Goal: Task Accomplishment & Management: Manage account settings

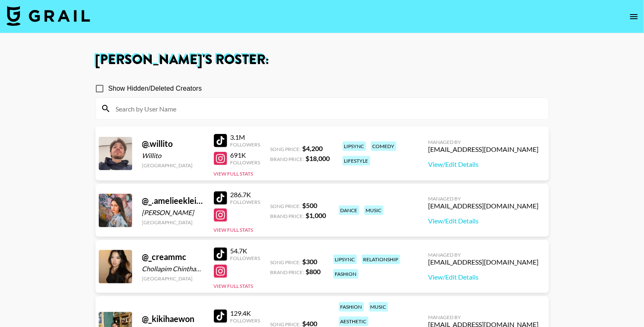
click at [186, 114] on input at bounding box center [327, 108] width 432 height 13
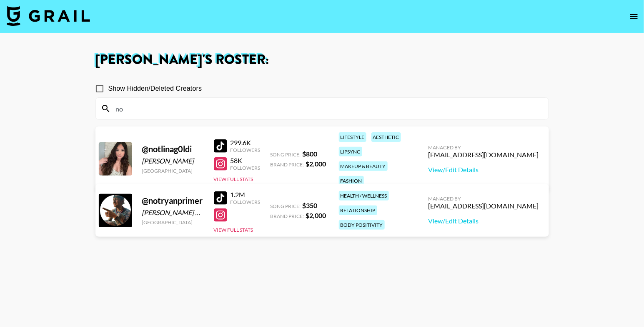
type input "n"
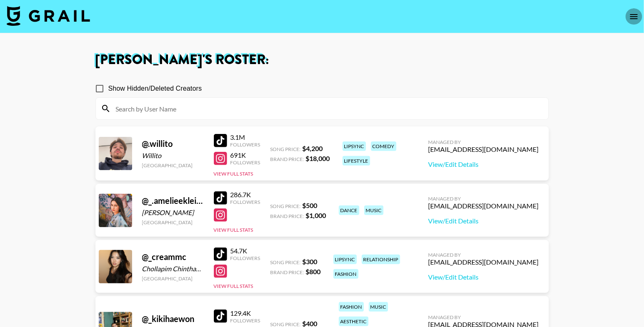
click at [637, 15] on icon "open drawer" at bounding box center [634, 17] width 10 height 10
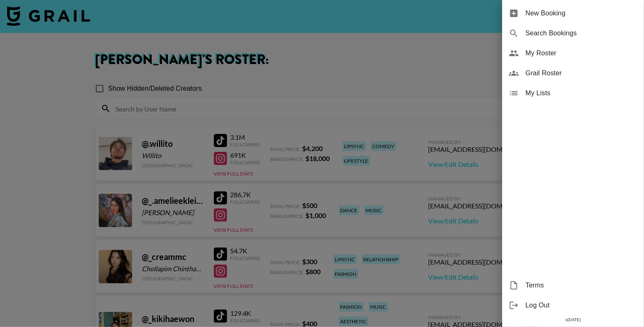
click at [557, 79] on div "Grail Roster" at bounding box center [573, 73] width 142 height 20
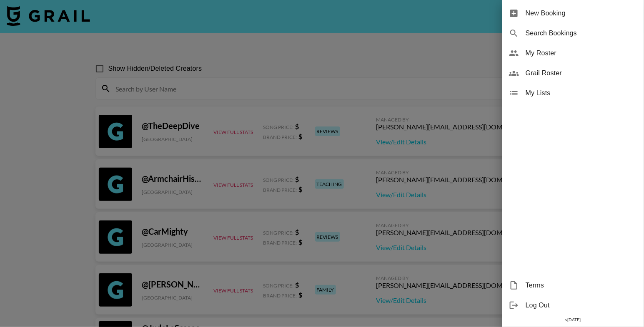
click at [279, 87] on div at bounding box center [322, 163] width 644 height 327
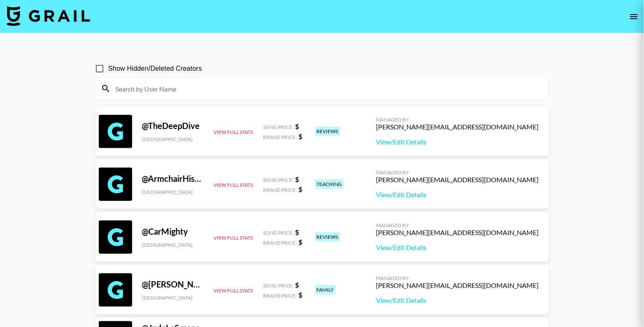
click at [279, 90] on input at bounding box center [327, 88] width 432 height 13
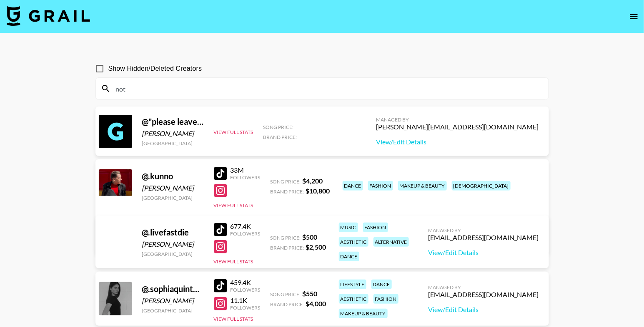
type input "nott"
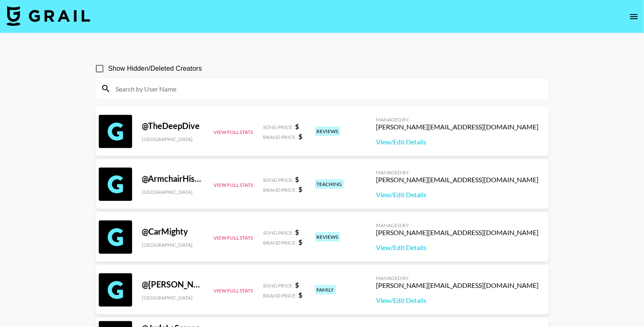
click at [141, 93] on input at bounding box center [327, 88] width 432 height 13
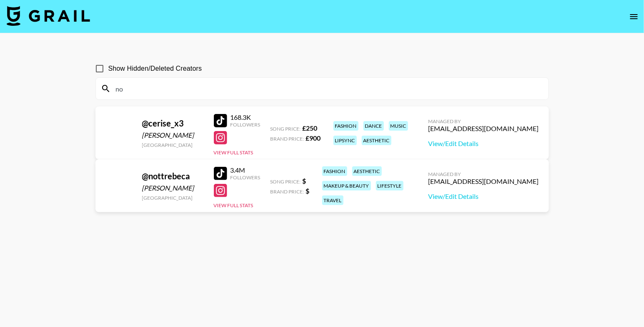
type input "n"
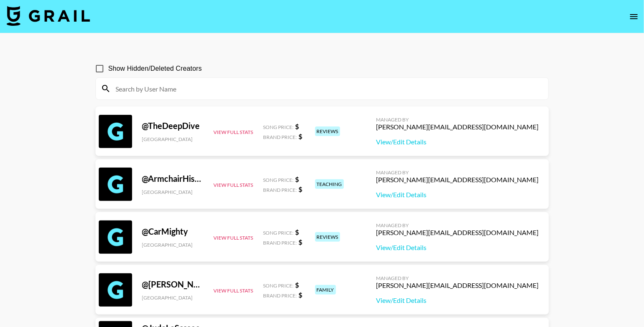
click at [629, 16] on icon "open drawer" at bounding box center [634, 17] width 10 height 10
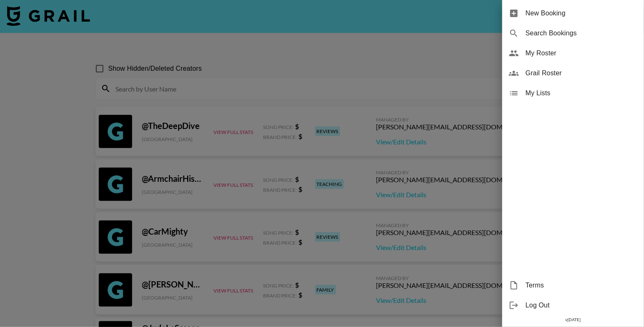
click at [568, 51] on span "My Roster" at bounding box center [581, 53] width 112 height 10
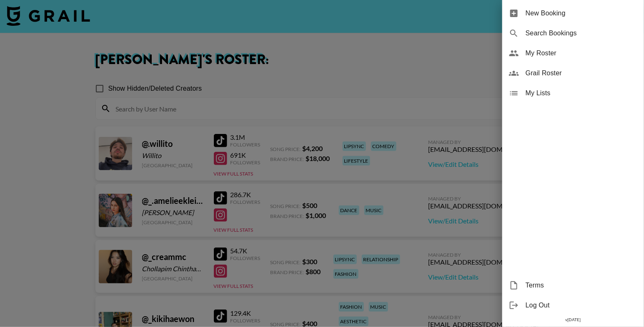
click at [269, 47] on div at bounding box center [322, 163] width 644 height 327
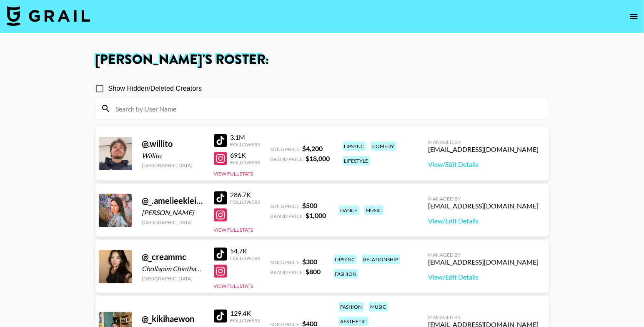
click at [270, 111] on input at bounding box center [327, 108] width 432 height 13
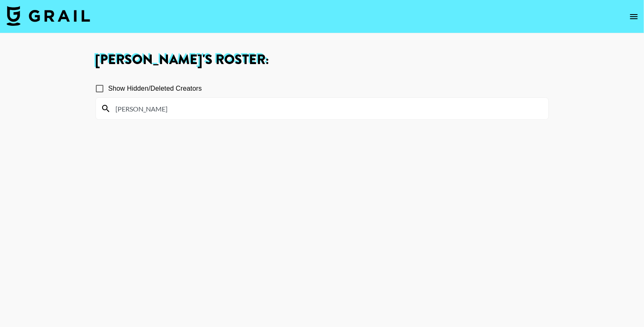
type input "[PERSON_NAME]"
click at [177, 89] on span "Show Hidden/Deleted Creators" at bounding box center [155, 89] width 94 height 10
click at [108, 89] on input "Show Hidden/Deleted Creators" at bounding box center [99, 88] width 17 height 17
checkbox input "true"
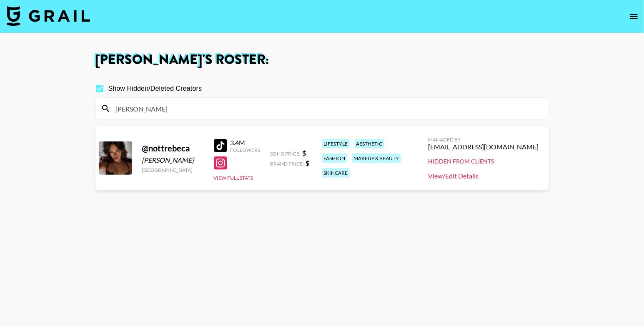
click at [485, 175] on link "View/Edit Details" at bounding box center [483, 176] width 110 height 8
click at [222, 164] on div at bounding box center [220, 163] width 13 height 13
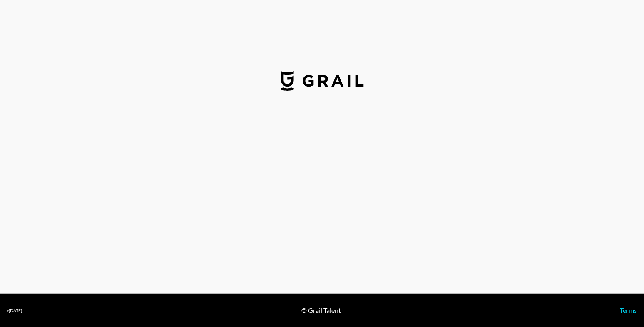
select select "USD"
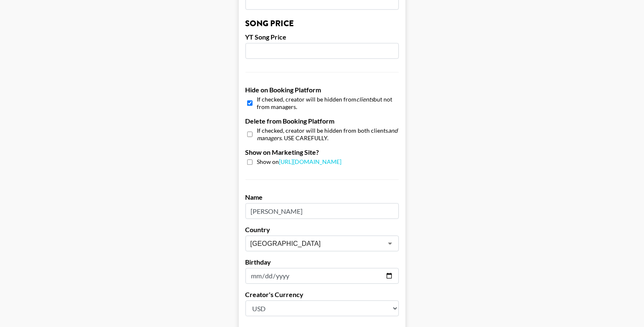
scroll to position [715, 0]
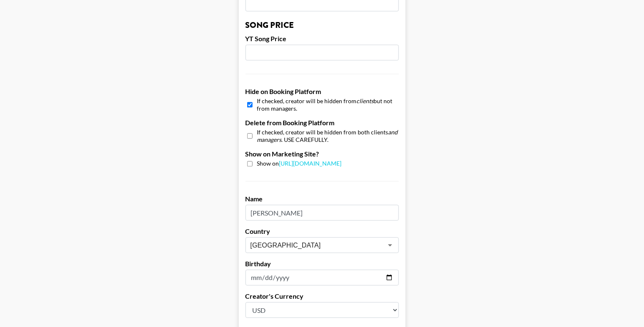
click at [250, 104] on input "checkbox" at bounding box center [249, 105] width 5 height 12
checkbox input "false"
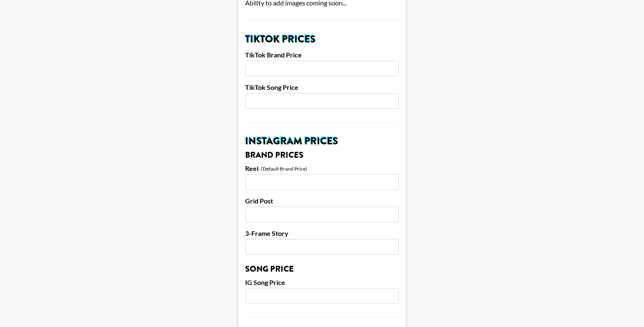
scroll to position [194, 0]
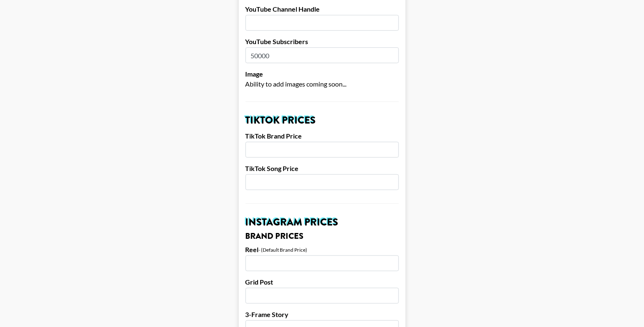
click at [290, 186] on input "number" at bounding box center [321, 183] width 153 height 16
type input "1000"
click at [299, 155] on input "number" at bounding box center [321, 150] width 153 height 16
type input "3000"
click at [284, 263] on input "number" at bounding box center [321, 264] width 153 height 16
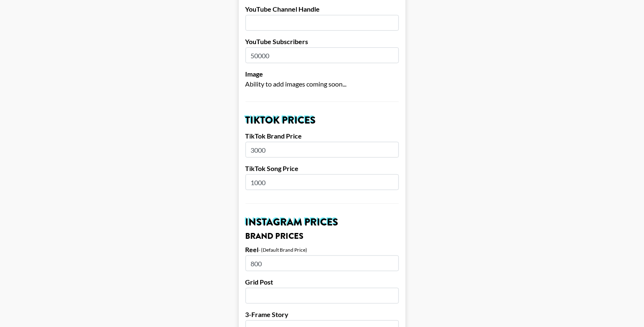
type input "800"
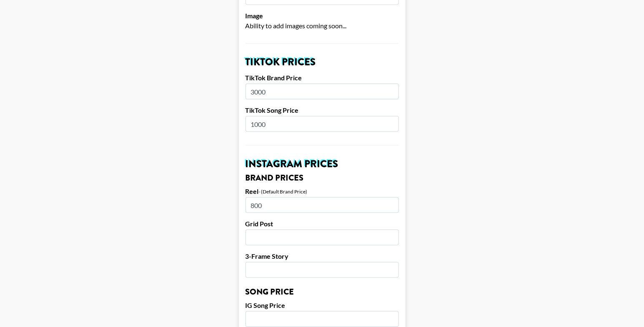
click at [291, 239] on input "number" at bounding box center [321, 238] width 153 height 16
type input "800"
drag, startPoint x: 272, startPoint y: 207, endPoint x: 237, endPoint y: 206, distance: 34.2
click at [237, 206] on main "Airtable ID: recqvhJBBJyD3zk6P Manager(s) ehartney@grail-talent.com ​ TikTok Us…" at bounding box center [322, 312] width 630 height 1037
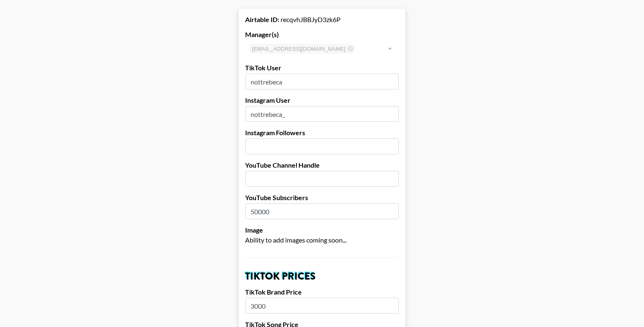
scroll to position [0, 0]
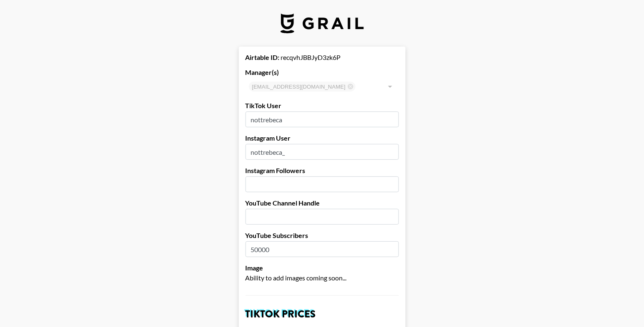
type input "2500"
click at [265, 179] on input "number" at bounding box center [321, 185] width 153 height 16
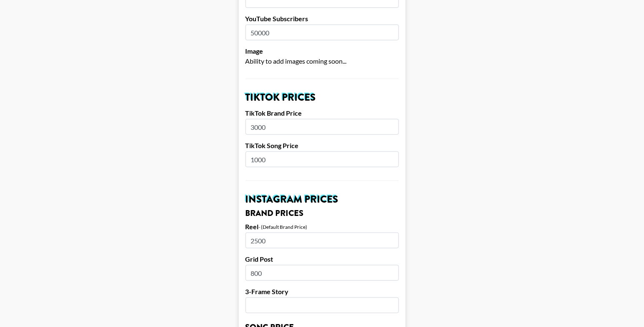
scroll to position [216, 0]
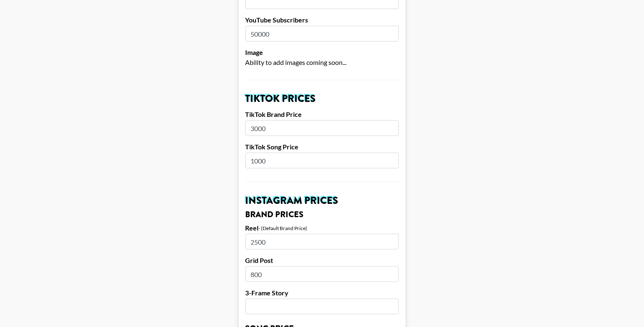
type input "721000"
drag, startPoint x: 252, startPoint y: 241, endPoint x: 216, endPoint y: 241, distance: 36.2
type input "3000"
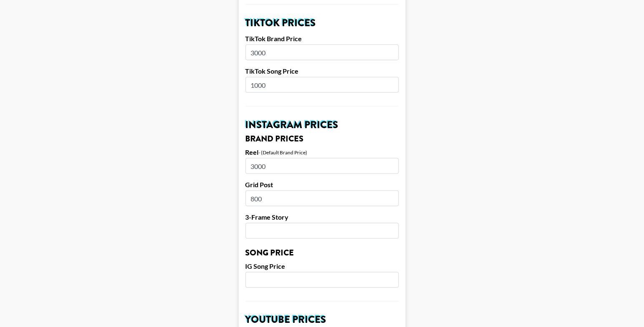
scroll to position [294, 0]
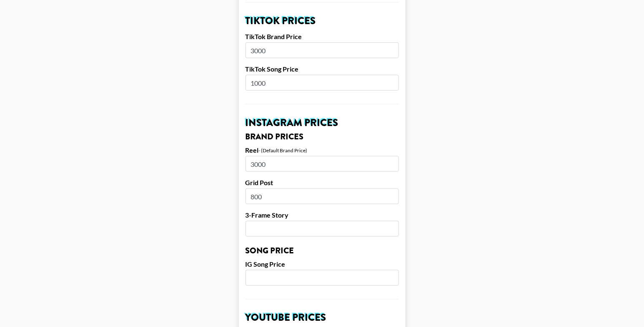
drag, startPoint x: 271, startPoint y: 196, endPoint x: 242, endPoint y: 195, distance: 28.4
click at [242, 195] on form "Airtable ID: recqvhJBBJyD3zk6P Manager(s) ehartney@grail-talent.com ​ TikTok Us…" at bounding box center [322, 271] width 167 height 1037
type input "1500"
click at [273, 229] on input "number" at bounding box center [321, 229] width 153 height 16
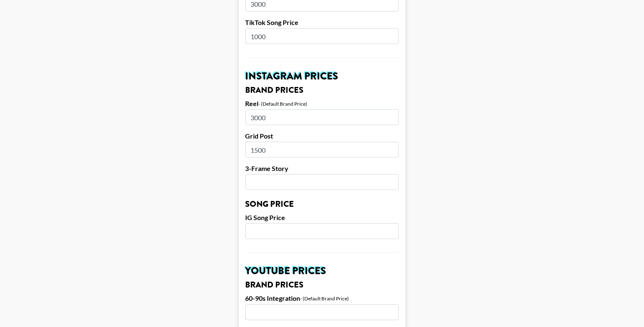
scroll to position [342, 0]
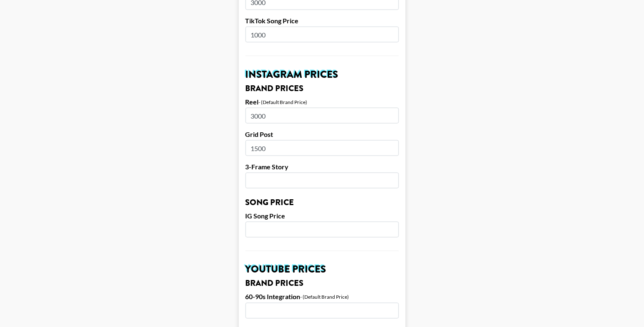
click at [287, 181] on input "number" at bounding box center [321, 181] width 153 height 16
type input "600"
click at [291, 229] on input "number" at bounding box center [321, 230] width 153 height 16
type input "800"
click at [223, 215] on main "Airtable ID: recqvhJBBJyD3zk6P Manager(s) ehartney@grail-talent.com ​ TikTok Us…" at bounding box center [322, 223] width 630 height 1037
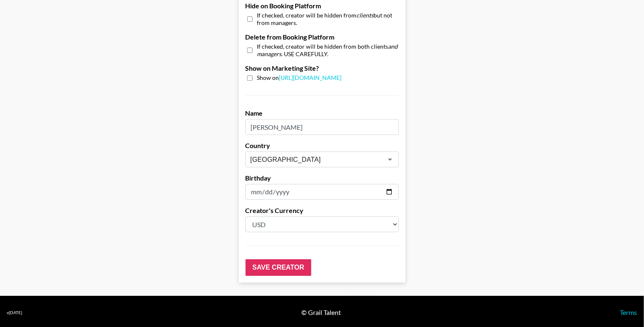
scroll to position [801, 0]
click at [287, 264] on input "Save Creator" at bounding box center [278, 268] width 66 height 17
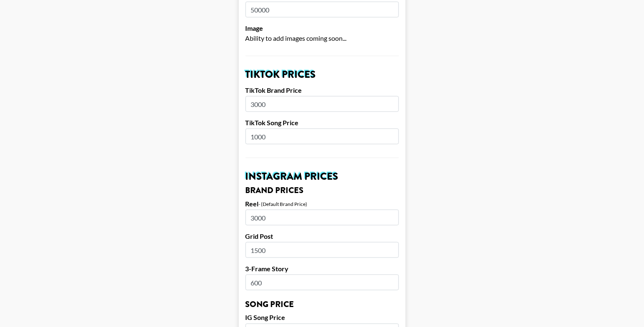
scroll to position [0, 0]
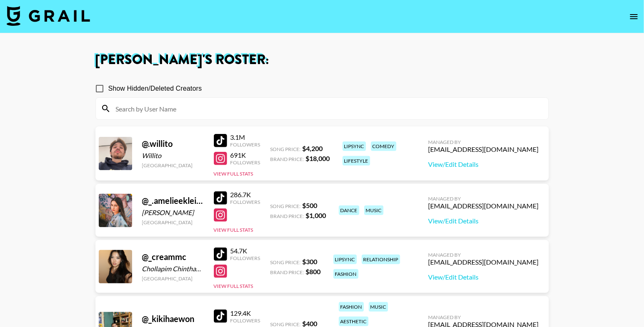
click at [122, 103] on input at bounding box center [327, 108] width 432 height 13
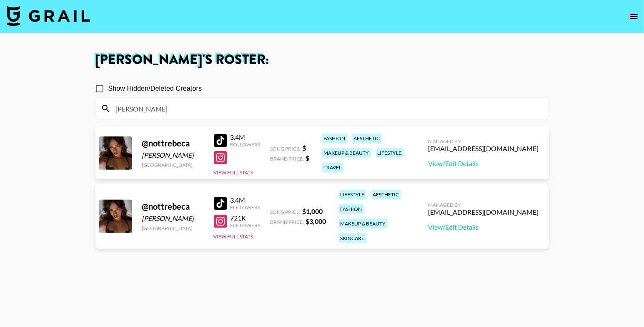
type input "nott"
click at [484, 169] on div "Managed By ehartney@grail-talent.com View/Edit Details" at bounding box center [484, 153] width 124 height 43
click at [487, 168] on div "Managed By ehartney@grail-talent.com View/Edit Details" at bounding box center [484, 153] width 124 height 43
click at [495, 160] on link "View/Edit Details" at bounding box center [483, 164] width 110 height 8
click at [551, 68] on div "Eve Hartney 's Roster: Show Hidden/Deleted Creators nott @ nottrebeca Rebeca Br…" at bounding box center [322, 193] width 467 height 281
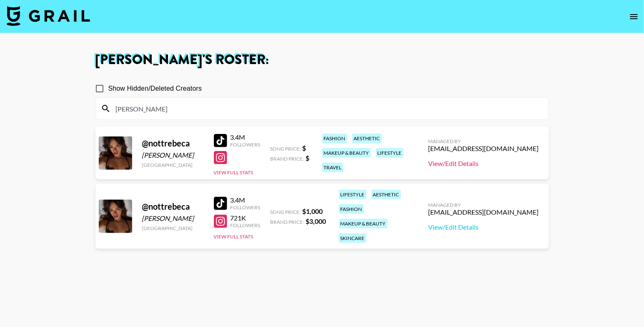
click at [474, 162] on link "View/Edit Details" at bounding box center [483, 164] width 110 height 8
click at [213, 169] on div "@ nottrebeca Rebeca Brazil 3.4M Followers View Full Stats Song Price: $ Brand P…" at bounding box center [321, 153] width 453 height 53
click at [221, 172] on button "View Full Stats" at bounding box center [234, 173] width 40 height 6
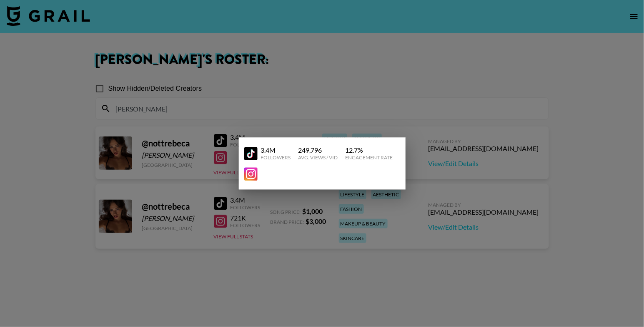
click at [225, 225] on div at bounding box center [322, 163] width 644 height 327
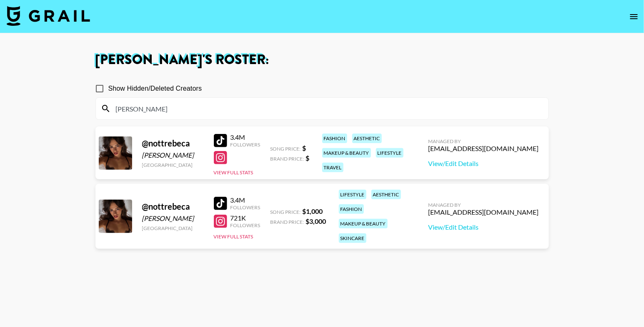
click at [225, 227] on div "3.4M Followers 721K Followers View Full Stats" at bounding box center [237, 216] width 47 height 47
click at [225, 234] on button "View Full Stats" at bounding box center [234, 237] width 40 height 6
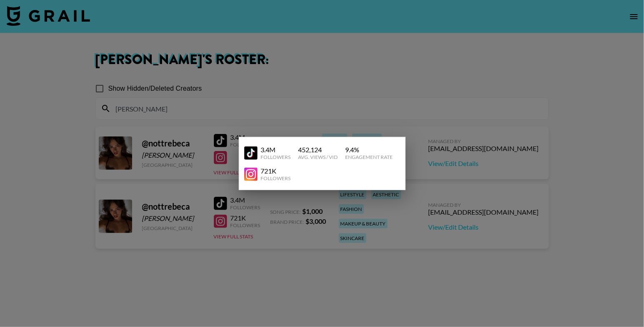
click at [329, 208] on div at bounding box center [322, 163] width 644 height 327
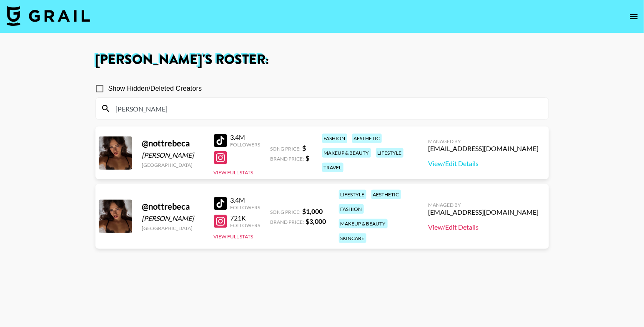
click at [469, 223] on link "View/Edit Details" at bounding box center [483, 227] width 110 height 8
click at [470, 224] on link "View/Edit Details" at bounding box center [483, 227] width 110 height 8
click at [495, 162] on link "View/Edit Details" at bounding box center [483, 164] width 110 height 8
click at [220, 160] on div at bounding box center [220, 157] width 13 height 13
click at [225, 234] on button "View Full Stats" at bounding box center [234, 237] width 40 height 6
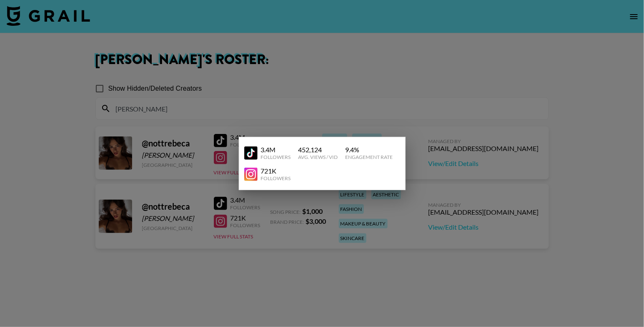
click at [271, 165] on div "721K Followers" at bounding box center [322, 174] width 156 height 21
click at [279, 200] on div at bounding box center [322, 163] width 644 height 327
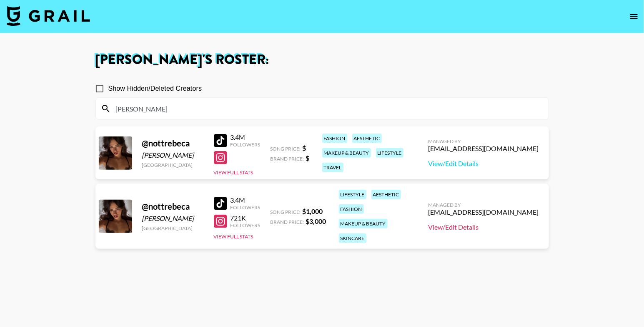
click at [492, 223] on link "View/Edit Details" at bounding box center [483, 227] width 110 height 8
click at [492, 225] on link "View/Edit Details" at bounding box center [483, 227] width 110 height 8
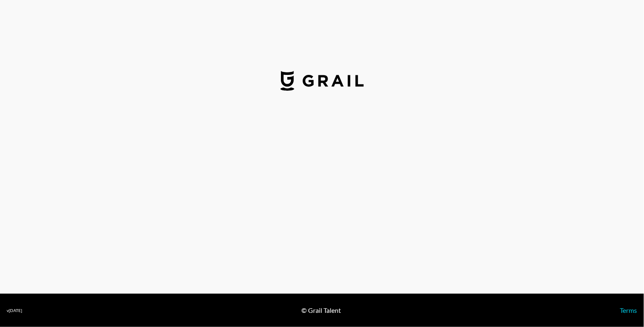
select select "USD"
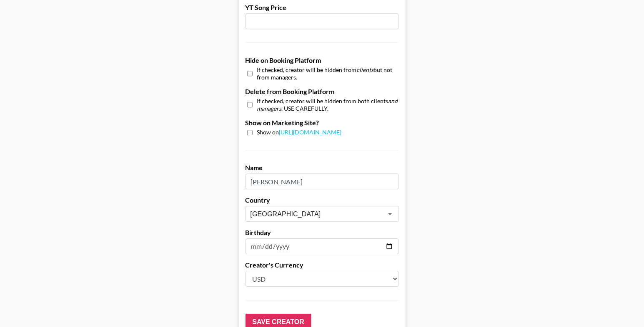
scroll to position [801, 0]
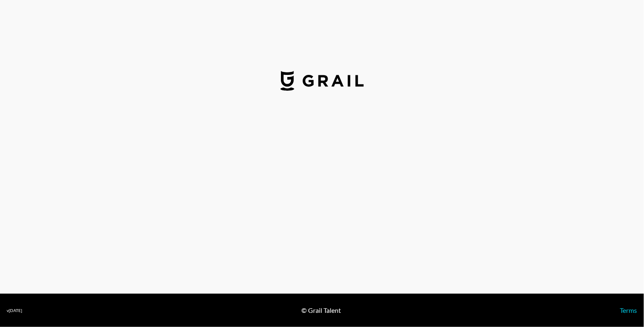
select select "USD"
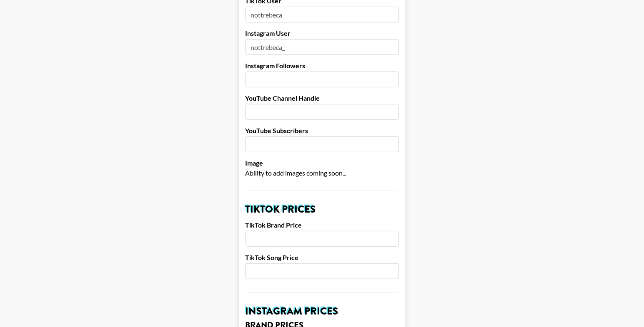
scroll to position [105, 0]
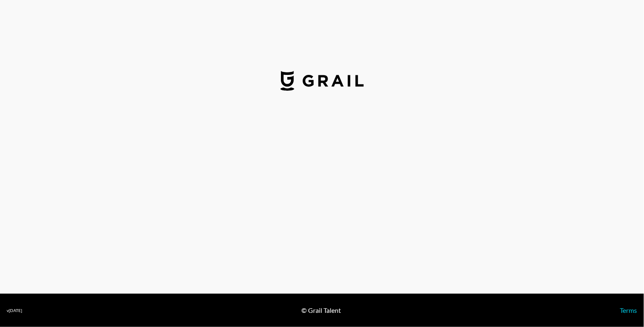
select select "USD"
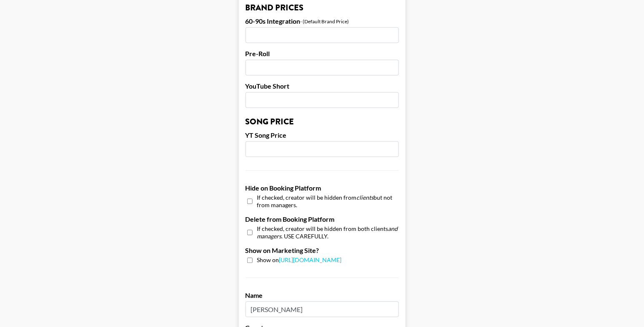
scroll to position [632, 0]
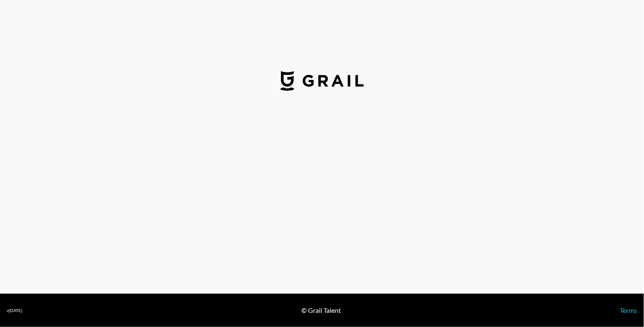
select select "USD"
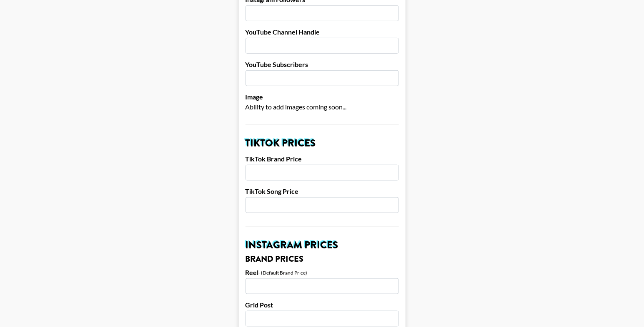
scroll to position [248, 0]
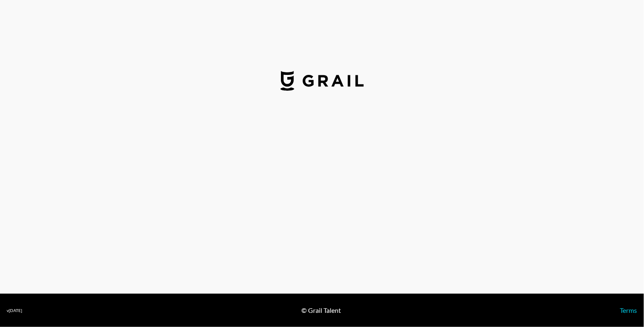
select select "USD"
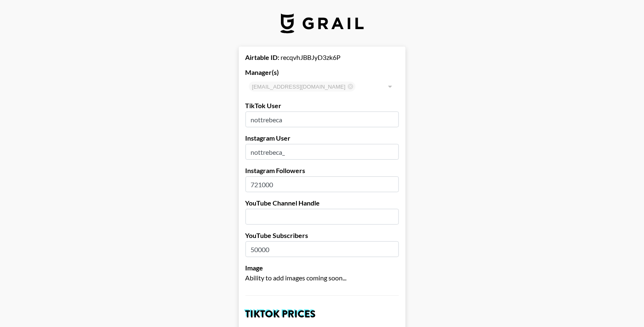
click at [257, 251] on input "50000" at bounding box center [321, 250] width 153 height 16
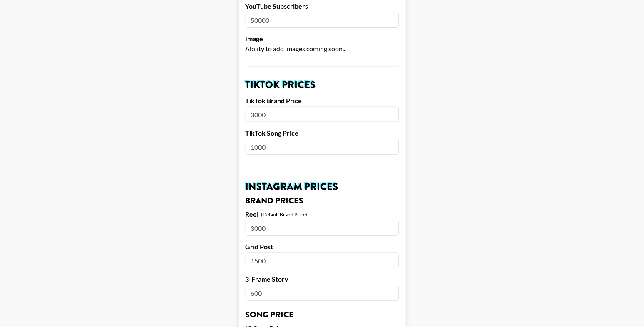
scroll to position [498, 0]
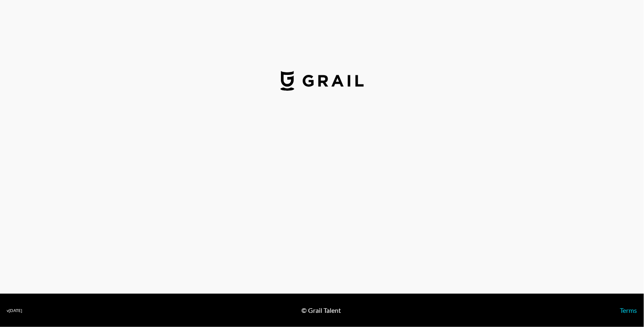
select select "USD"
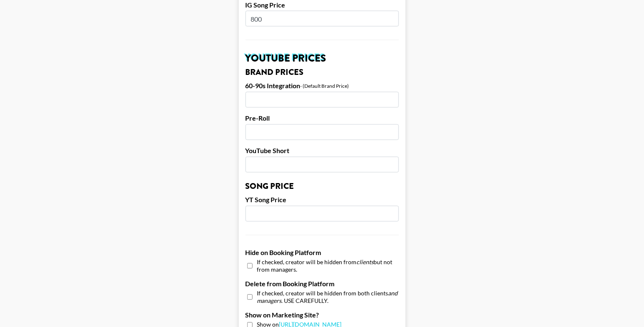
scroll to position [782, 0]
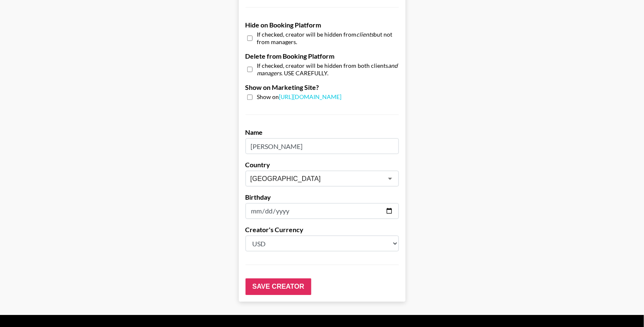
click at [247, 65] on input "checkbox" at bounding box center [249, 69] width 5 height 12
checkbox input "true"
click at [284, 279] on input "Save Creator" at bounding box center [278, 287] width 66 height 17
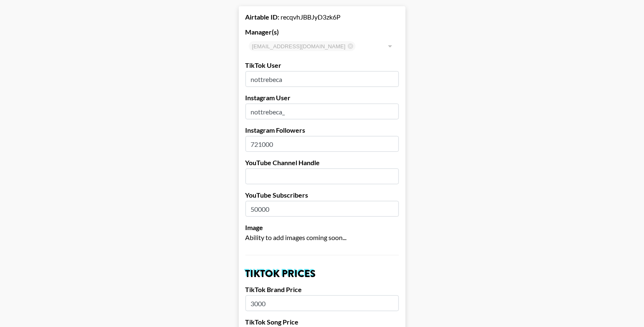
scroll to position [0, 0]
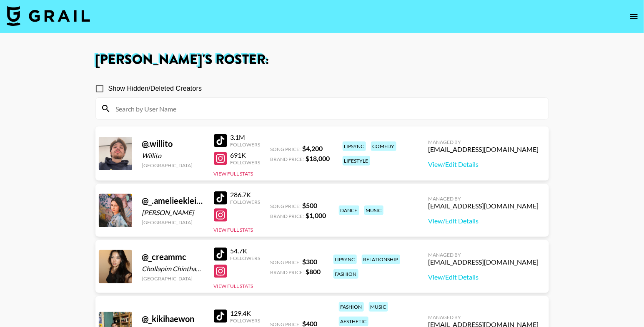
click at [139, 111] on input at bounding box center [327, 108] width 432 height 13
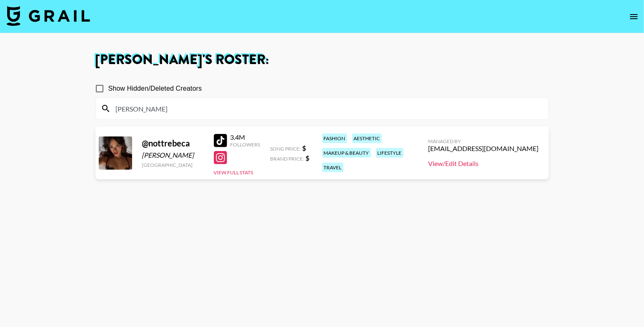
type input "nott"
click at [495, 166] on link "View/Edit Details" at bounding box center [483, 164] width 110 height 8
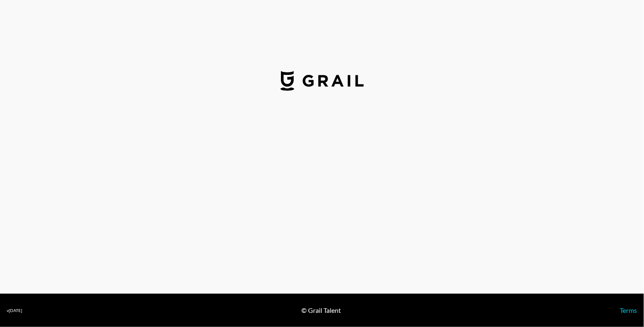
select select "USD"
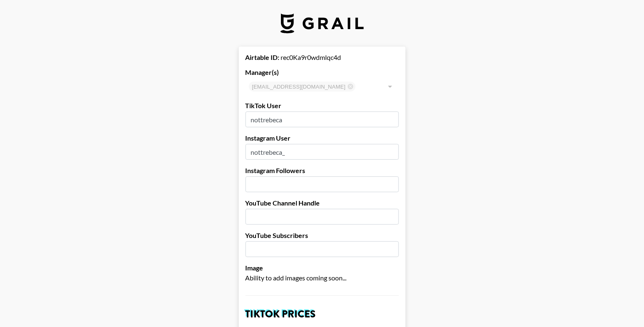
click at [271, 183] on input "number" at bounding box center [321, 185] width 153 height 16
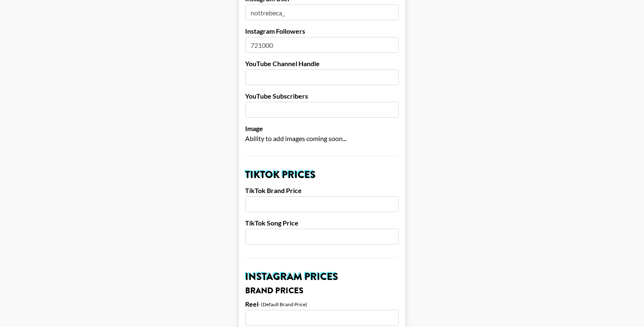
type input "721000"
click at [270, 205] on input "number" at bounding box center [321, 205] width 153 height 16
type input "3000"
click at [272, 242] on input "number" at bounding box center [321, 237] width 153 height 16
type input "1000"
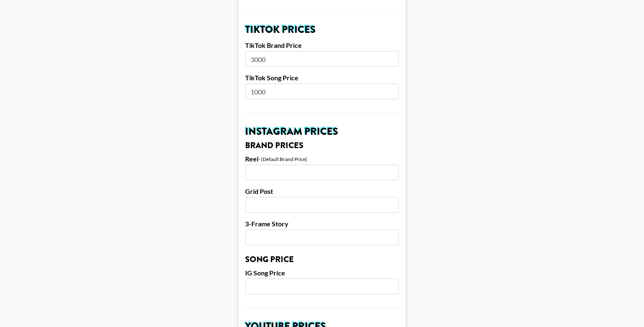
scroll to position [285, 0]
click at [312, 168] on input "number" at bounding box center [321, 173] width 153 height 16
type input "3000"
click at [297, 211] on input "number" at bounding box center [321, 206] width 153 height 16
type input "2000"
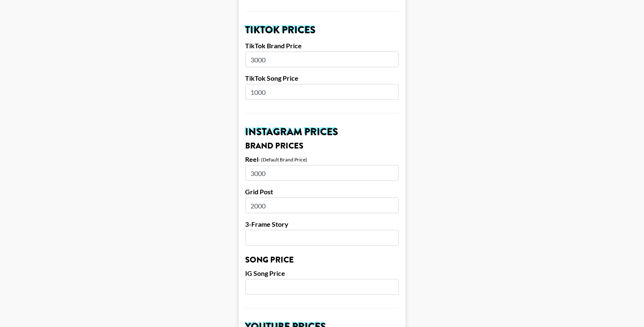
click at [276, 238] on input "number" at bounding box center [321, 238] width 153 height 16
type input "6"
type input "800"
click at [264, 296] on form "Airtable ID: rec0Ka9r0wdmlqc4d Manager(s) [EMAIL_ADDRESS][DOMAIN_NAME] ​ TikTok…" at bounding box center [322, 280] width 167 height 1037
click at [264, 292] on input "number" at bounding box center [321, 288] width 153 height 16
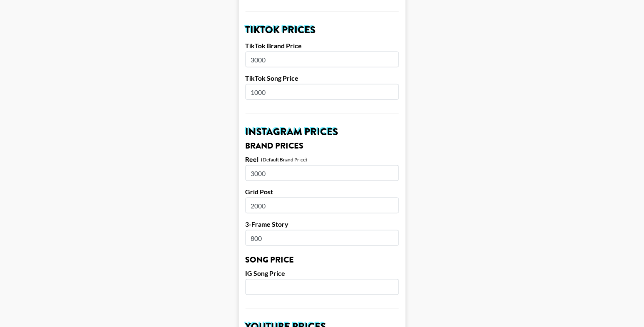
type input "1"
type input "800"
click at [262, 240] on input "800" at bounding box center [321, 238] width 153 height 16
type input "8"
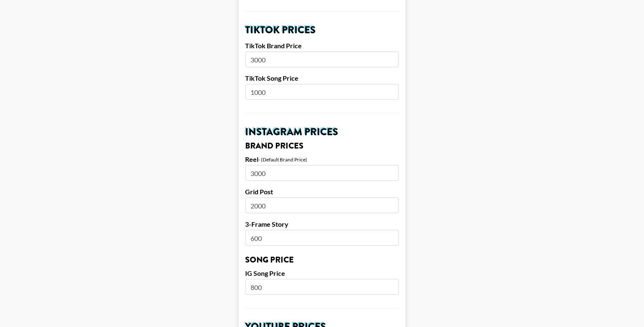
type input "600"
click at [171, 57] on main "Airtable ID: rec0Ka9r0wdmlqc4d Manager(s) ehartney@grail-talent.com ​ TikTok Us…" at bounding box center [322, 280] width 630 height 1037
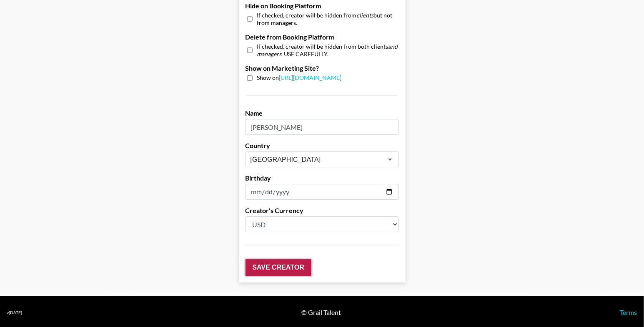
click at [280, 266] on input "Save Creator" at bounding box center [278, 268] width 66 height 17
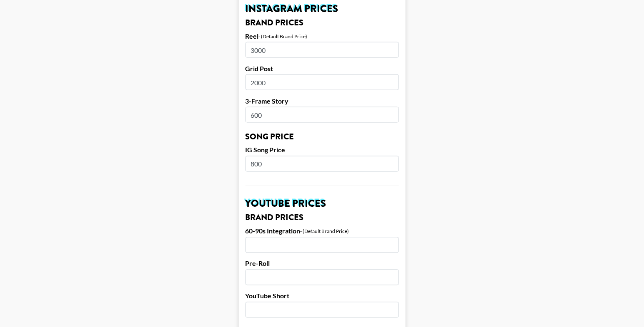
scroll to position [0, 0]
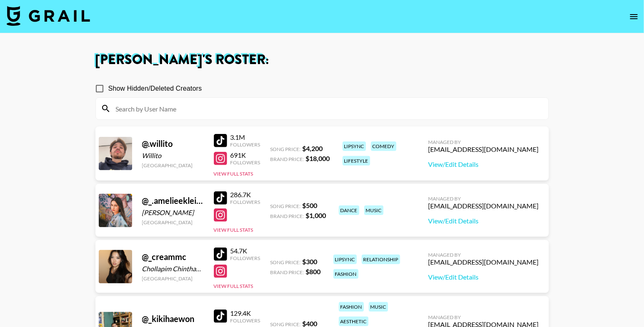
click at [196, 111] on input at bounding box center [327, 108] width 432 height 13
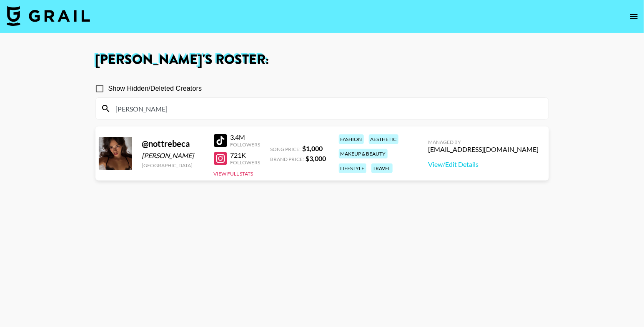
type input "[PERSON_NAME]"
click at [225, 142] on div at bounding box center [220, 140] width 13 height 13
click at [470, 164] on link "View/Edit Details" at bounding box center [483, 164] width 110 height 8
click at [224, 137] on div at bounding box center [220, 140] width 13 height 13
click at [0, 0] on section "Eve Hartney 's Roster: Show Hidden/Deleted Creators nott @ nottrebeca Rebeca Br…" at bounding box center [322, 193] width 644 height 387
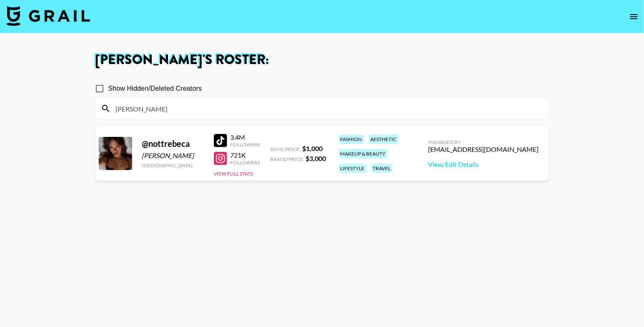
click at [221, 138] on div at bounding box center [220, 140] width 13 height 13
click at [147, 109] on input "nott" at bounding box center [327, 108] width 432 height 13
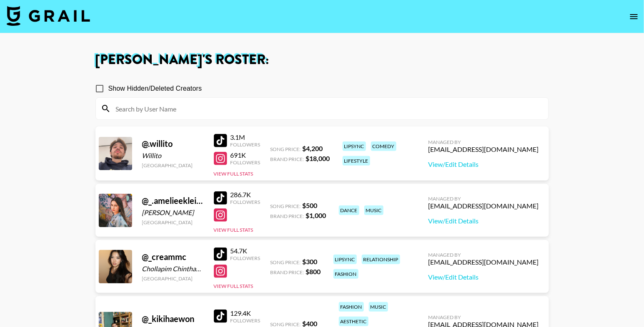
click at [65, 12] on img at bounding box center [48, 16] width 83 height 20
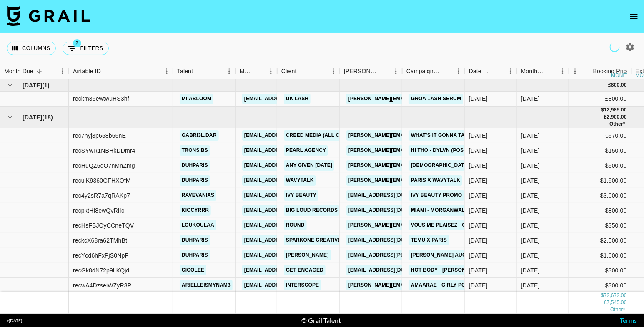
click at [627, 48] on icon "button" at bounding box center [630, 47] width 8 height 8
select select "May '25"
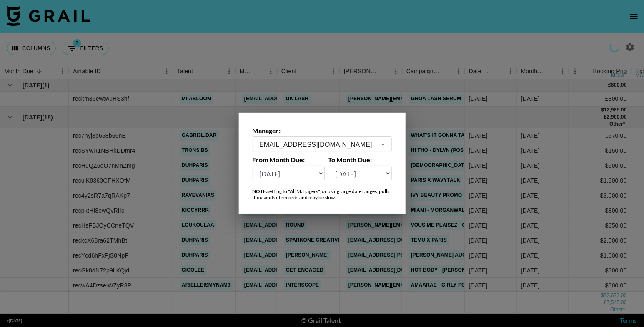
click at [366, 140] on input "[EMAIL_ADDRESS][DOMAIN_NAME]" at bounding box center [316, 145] width 118 height 10
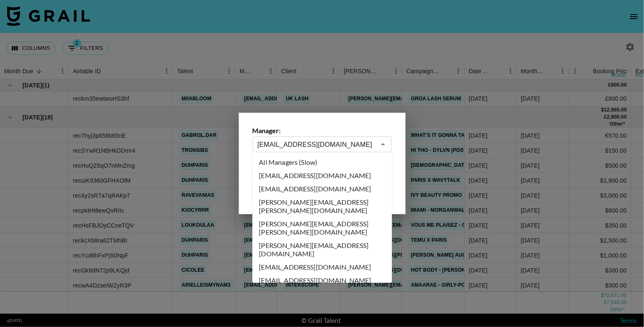
scroll to position [1405, 0]
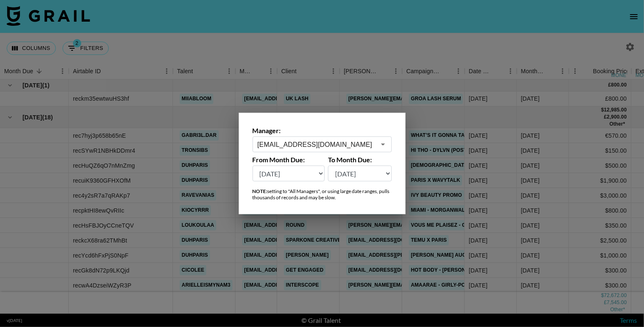
click at [331, 142] on input "[EMAIL_ADDRESS][DOMAIN_NAME]" at bounding box center [316, 145] width 118 height 10
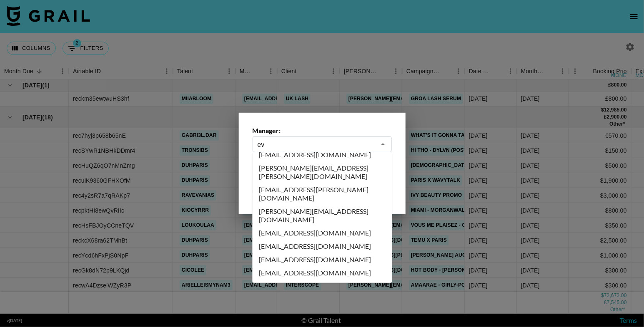
scroll to position [0, 0]
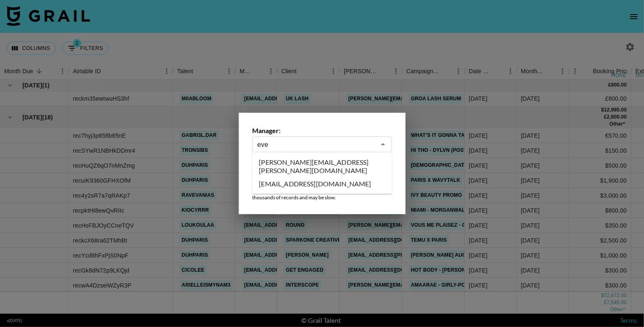
click at [308, 160] on li "evelyn.cardoso@grail-talent.com" at bounding box center [322, 167] width 140 height 22
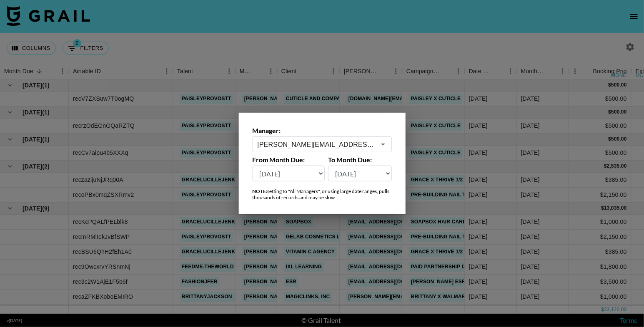
type input "evelyn.cardoso@grail-talent.com"
click at [397, 90] on div at bounding box center [322, 163] width 644 height 327
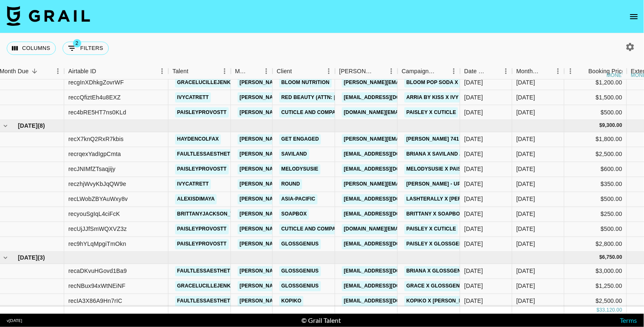
scroll to position [0, 5]
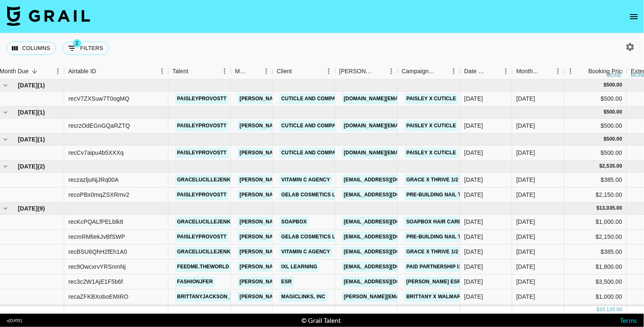
click at [628, 42] on icon "button" at bounding box center [630, 47] width 10 height 10
select select "May '25"
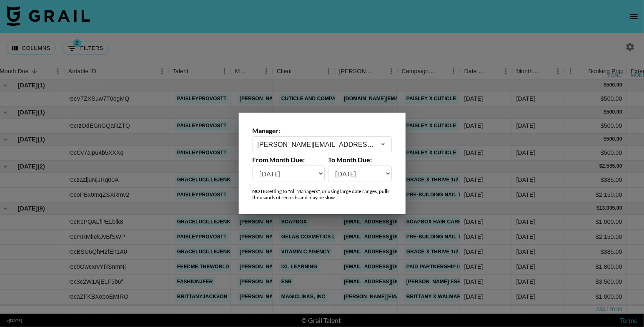
click at [354, 141] on input "evelyn.cardoso@grail-talent.com" at bounding box center [316, 145] width 118 height 10
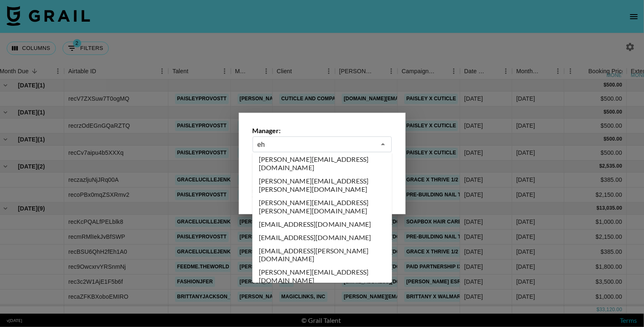
scroll to position [0, 0]
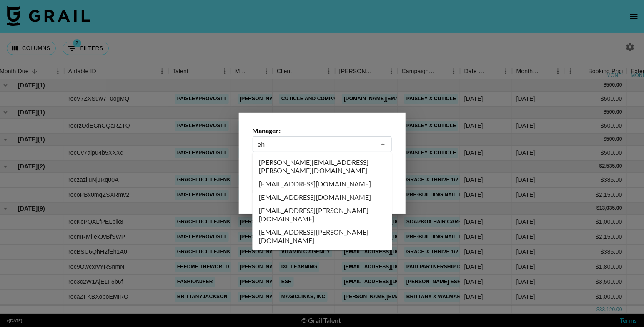
click at [294, 191] on li "[EMAIL_ADDRESS][DOMAIN_NAME]" at bounding box center [322, 197] width 140 height 13
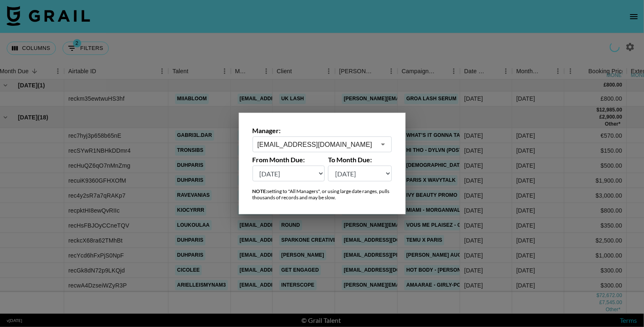
type input "[EMAIL_ADDRESS][DOMAIN_NAME]"
click at [311, 45] on div at bounding box center [322, 163] width 644 height 327
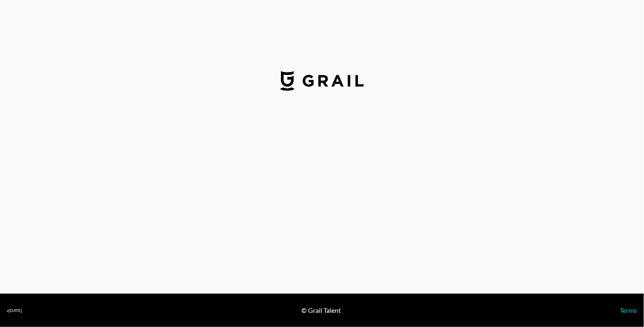
select select "USD"
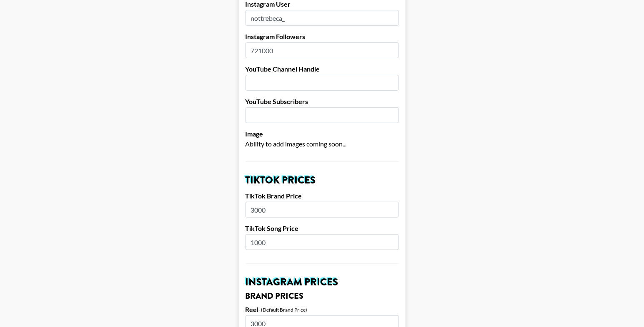
scroll to position [147, 0]
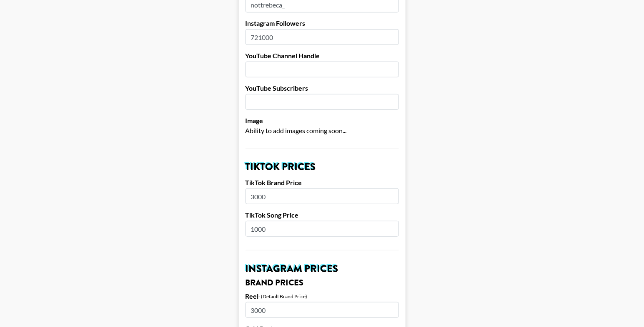
drag, startPoint x: 241, startPoint y: 227, endPoint x: 204, endPoint y: 226, distance: 36.7
type input "800"
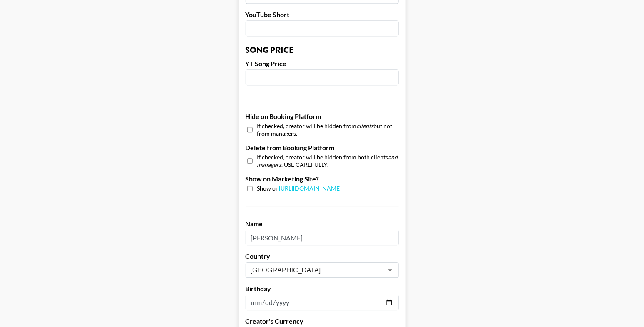
scroll to position [801, 0]
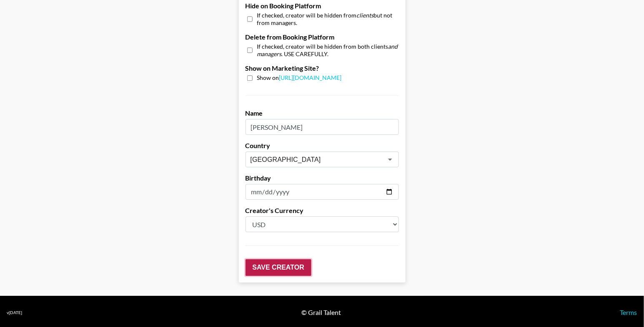
click at [294, 264] on input "Save Creator" at bounding box center [278, 268] width 66 height 17
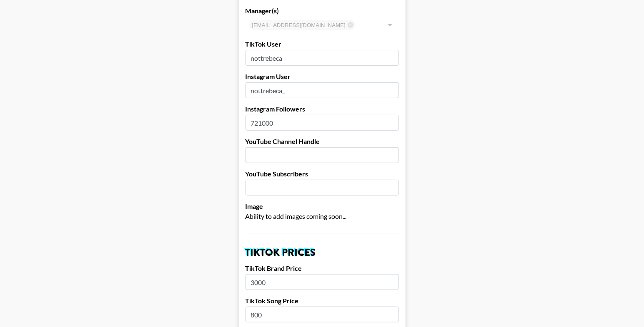
scroll to position [0, 0]
